Goal: Information Seeking & Learning: Learn about a topic

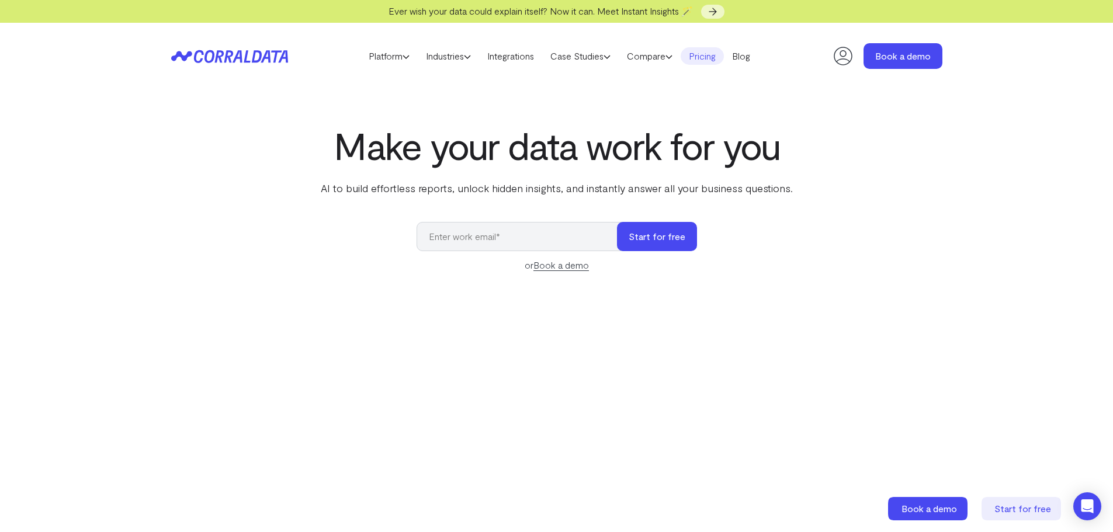
click at [706, 63] on link "Pricing" at bounding box center [702, 56] width 43 height 18
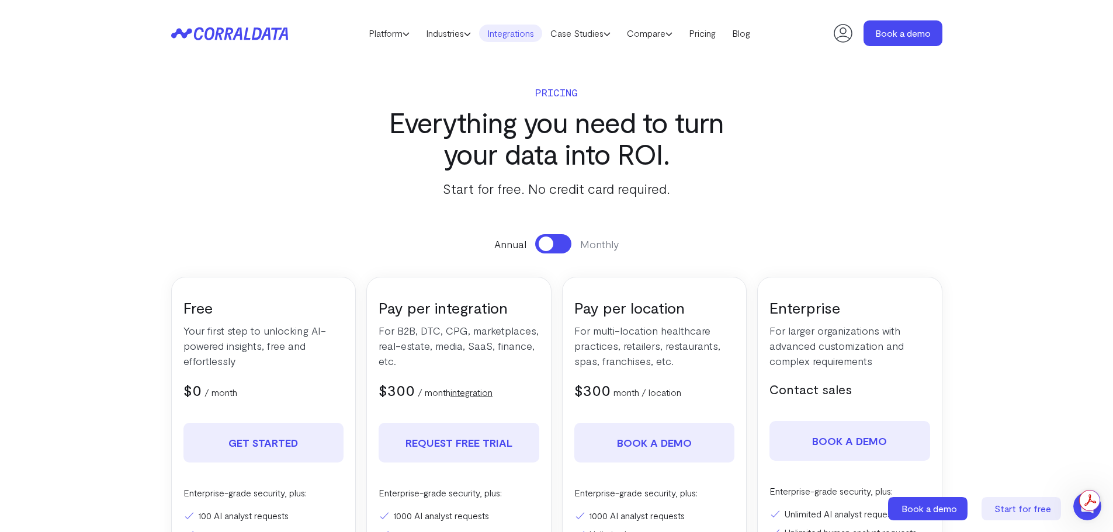
click at [510, 34] on link "Integrations" at bounding box center [510, 34] width 63 height 18
drag, startPoint x: 292, startPoint y: 32, endPoint x: 216, endPoint y: 39, distance: 75.7
click at [216, 39] on header "Platform AI Reporting Use AI to effortlessly answer any business questions from…" at bounding box center [557, 33] width 772 height 67
